Goal: Task Accomplishment & Management: Use online tool/utility

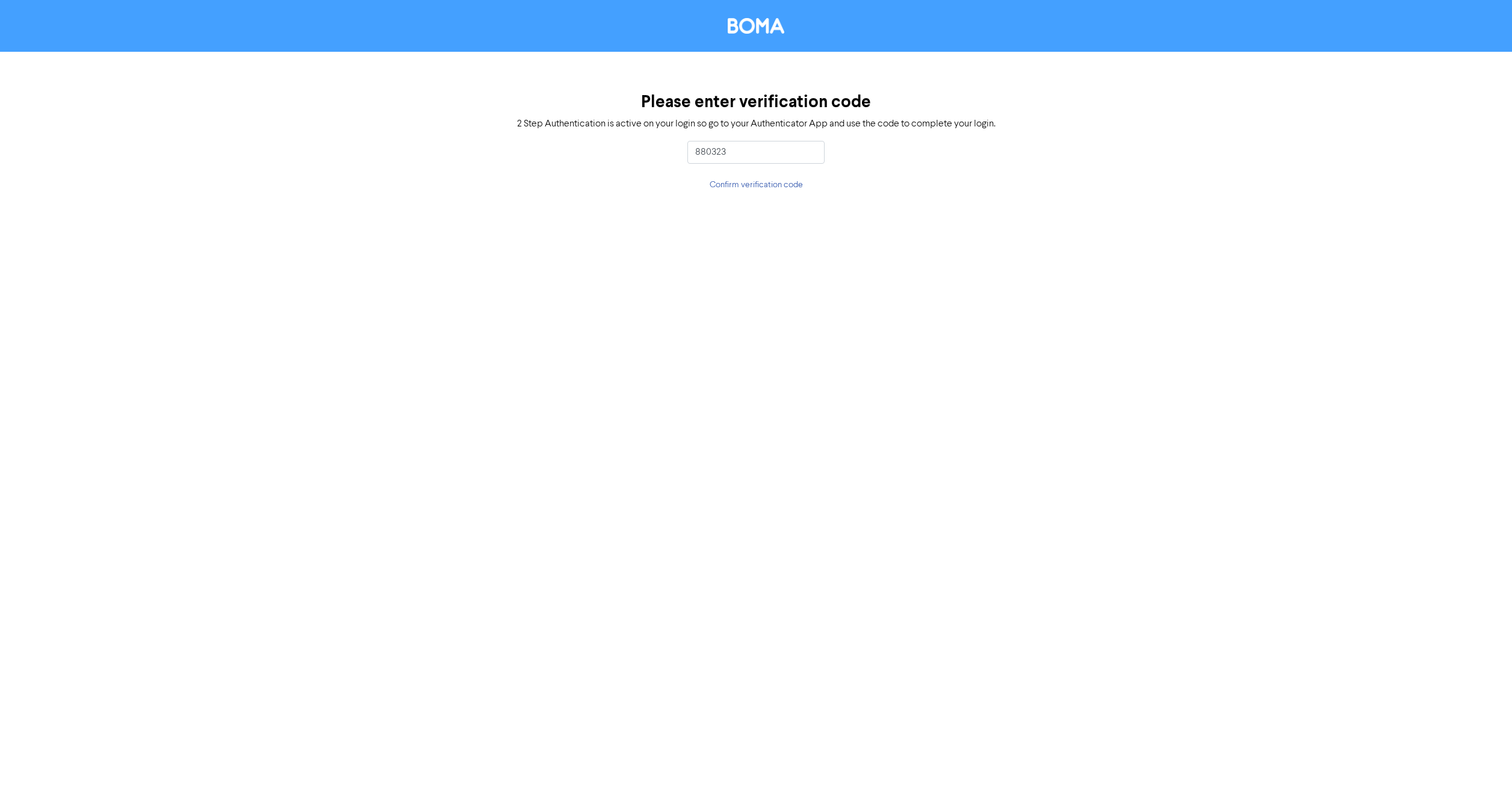
type input "880323"
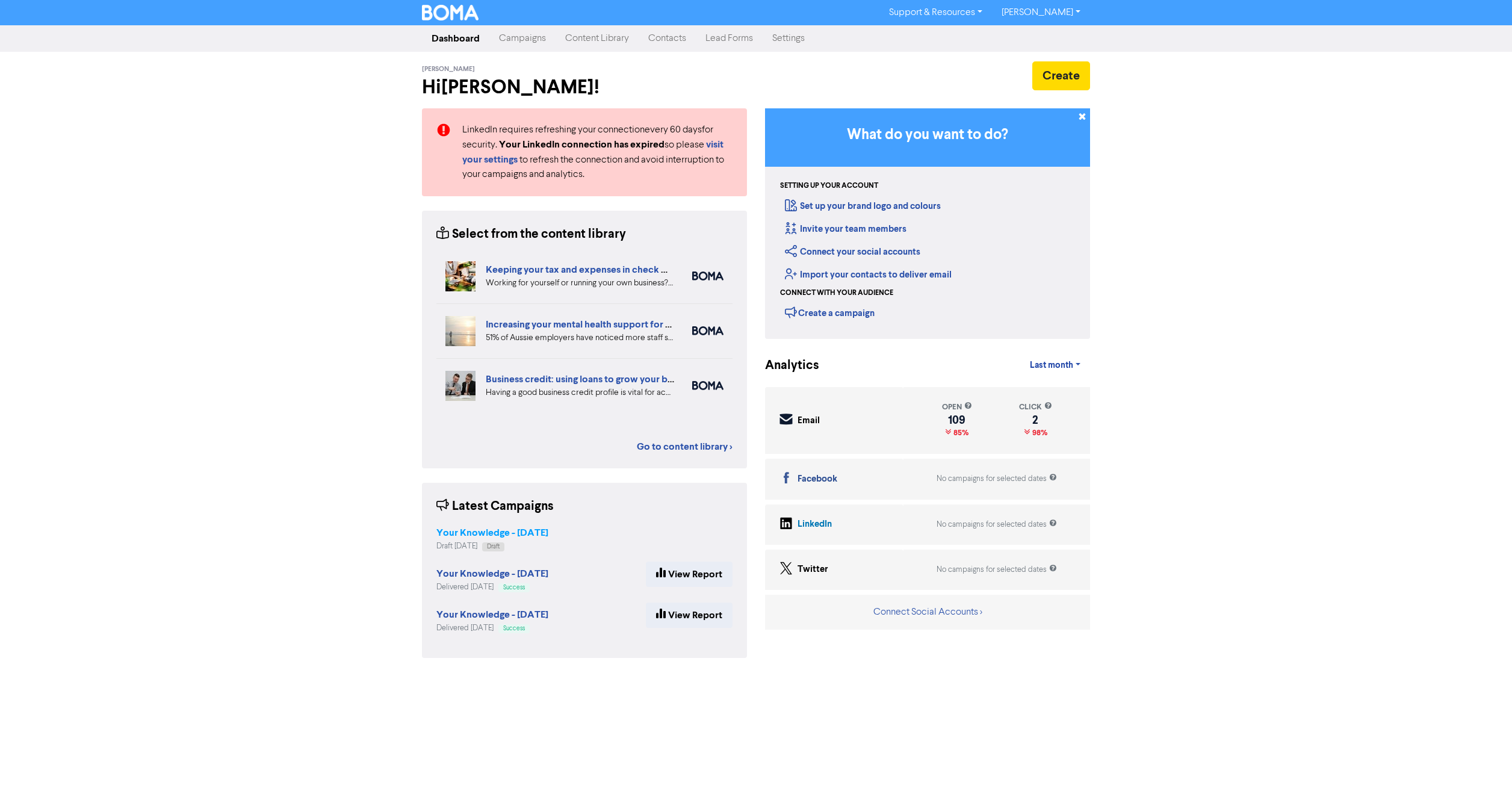
click at [537, 531] on strong "Your Knowledge - [DATE]" at bounding box center [492, 533] width 112 height 12
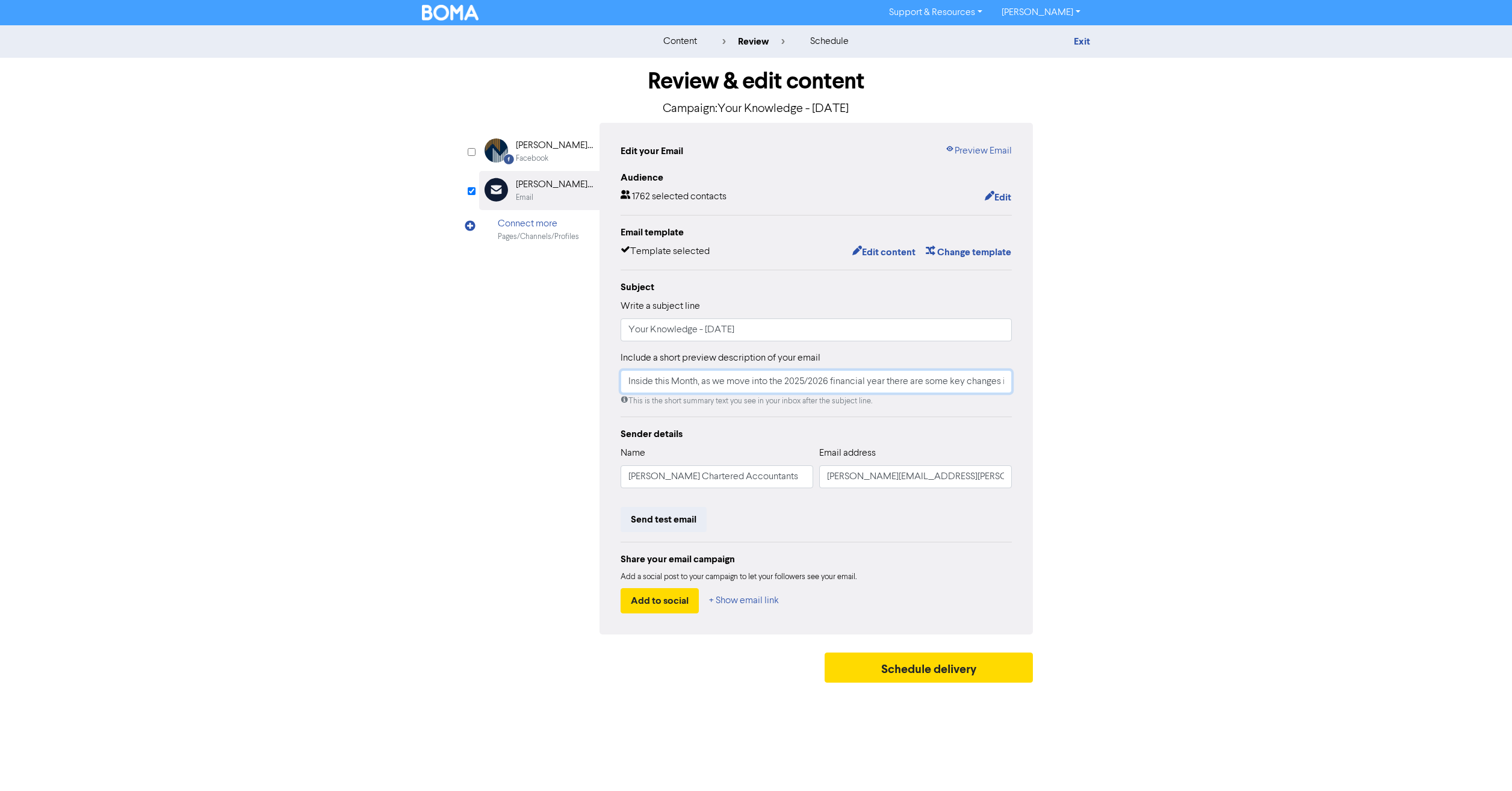
click at [749, 380] on input "Inside this Month, as we move into the 2025/2026 financial year there are some …" at bounding box center [816, 381] width 391 height 23
click at [768, 381] on input "Inside this Month - as we move into the 2025/2026 financial year there are some…" at bounding box center [816, 381] width 391 height 23
click at [706, 381] on input "Inside this Month - as we move into the 2025/2026 financial year there are some…" at bounding box center [816, 381] width 391 height 23
click at [840, 377] on input "Inside this Month - as we move into the 2025/2026 financial year there are some…" at bounding box center [816, 381] width 391 height 23
click at [975, 148] on link "Preview Email" at bounding box center [978, 150] width 67 height 14
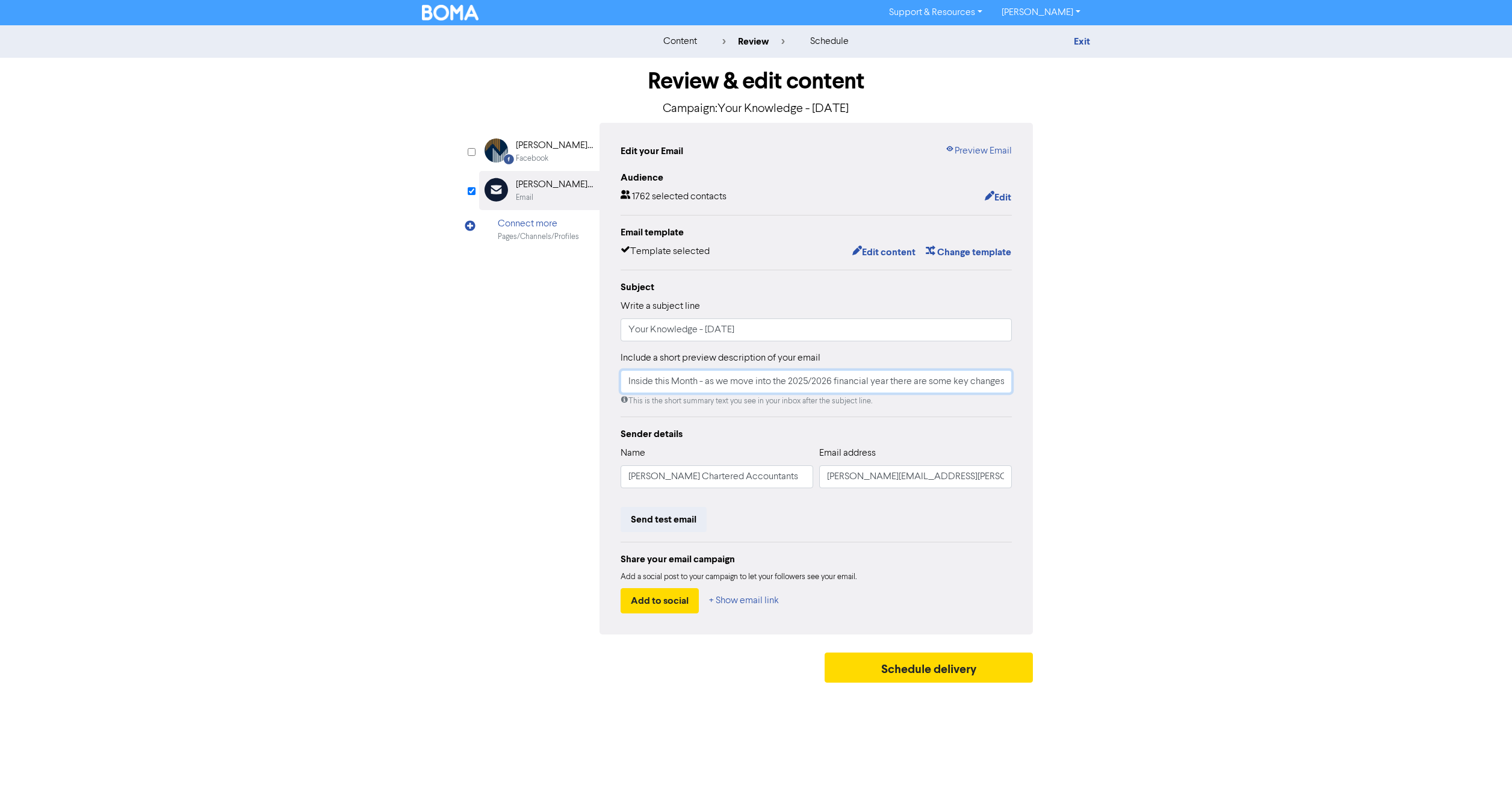
click at [709, 386] on input "Inside this Month - as we move into the 2025/2026 financial year there are some…" at bounding box center [816, 381] width 391 height 23
click at [712, 387] on input "Inside this Month - As we move into the 2025/2026 financial year there are some…" at bounding box center [816, 381] width 391 height 23
type input "Inside this Month - as we move into the 2025/2026 financial year there are some…"
